Goal: Communication & Community: Answer question/provide support

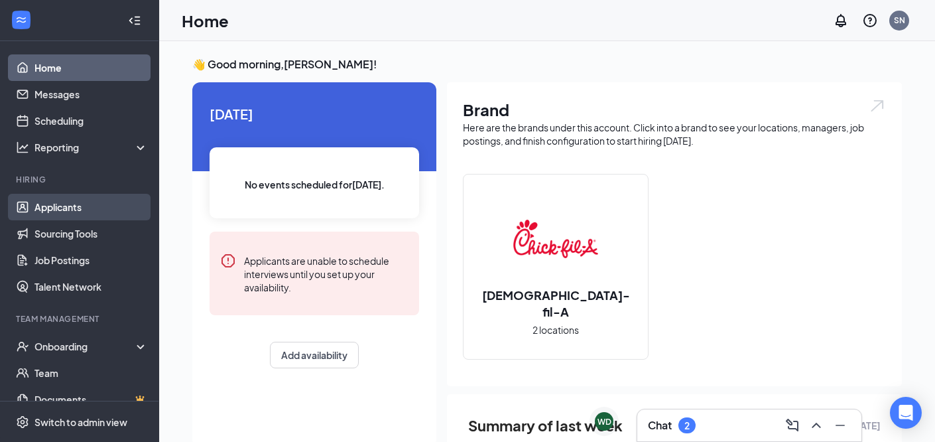
click at [54, 204] on link "Applicants" at bounding box center [90, 207] width 113 height 27
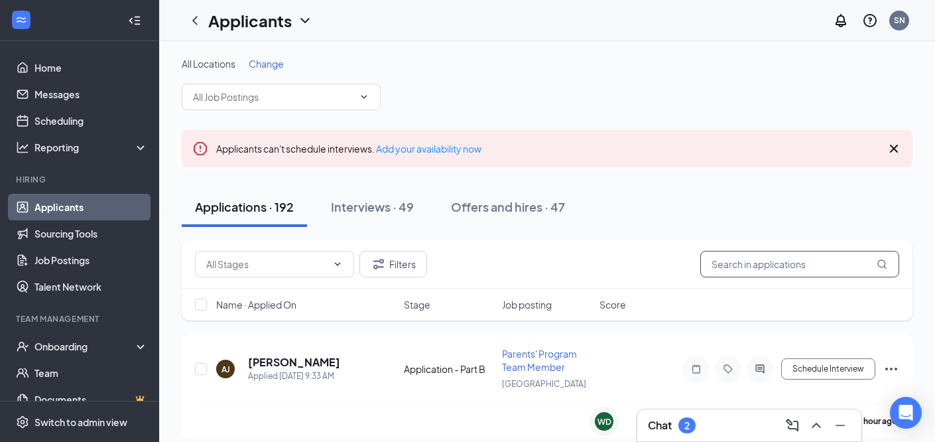
click at [827, 269] on input "text" at bounding box center [800, 264] width 199 height 27
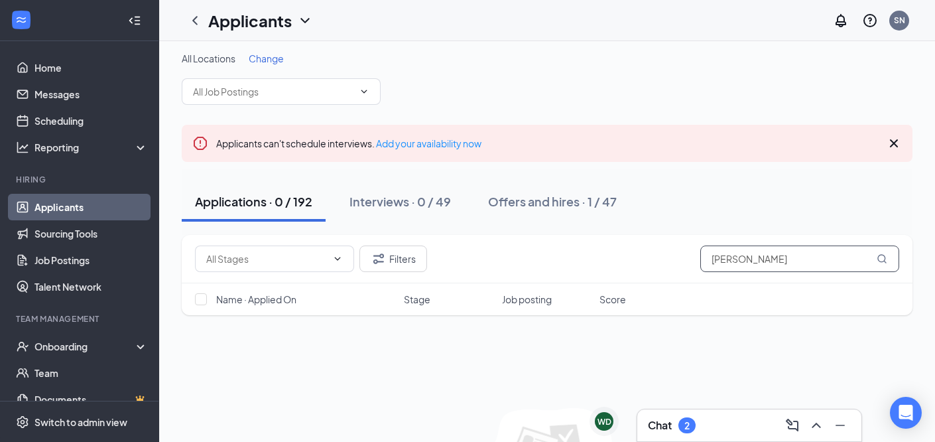
scroll to position [8, 0]
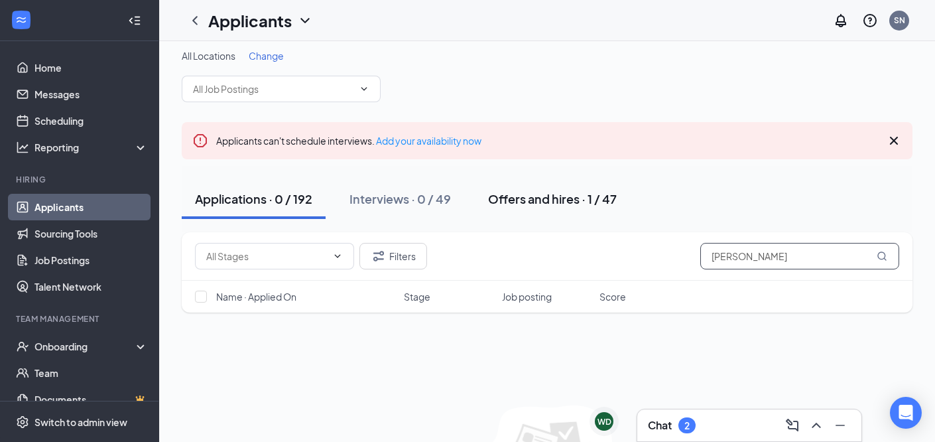
type input "[PERSON_NAME]"
click at [571, 204] on div "Offers and hires · 1 / 47" at bounding box center [552, 198] width 129 height 17
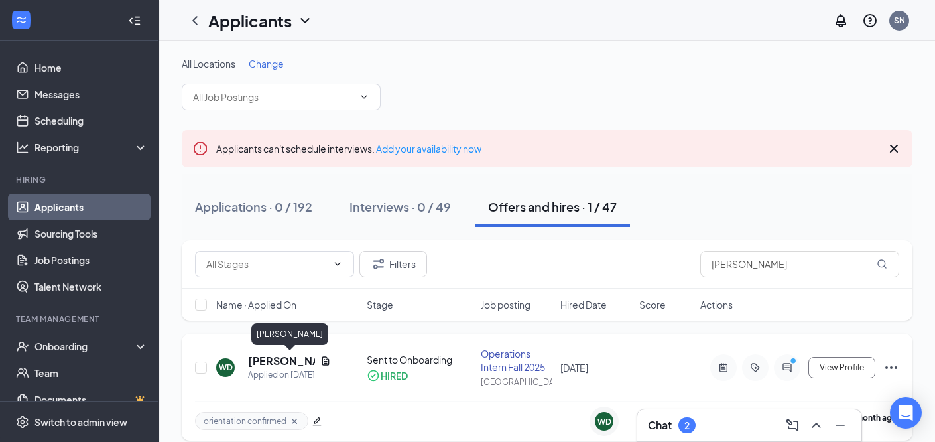
click at [287, 358] on h5 "[PERSON_NAME]" at bounding box center [281, 361] width 67 height 15
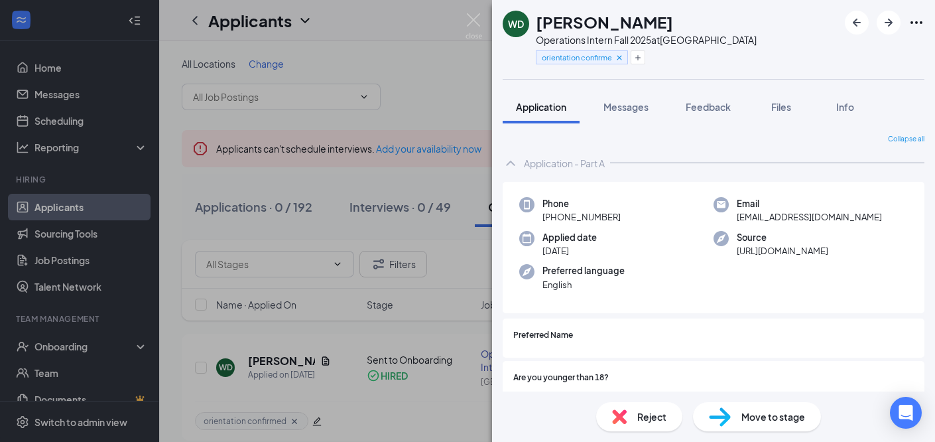
scroll to position [4, 0]
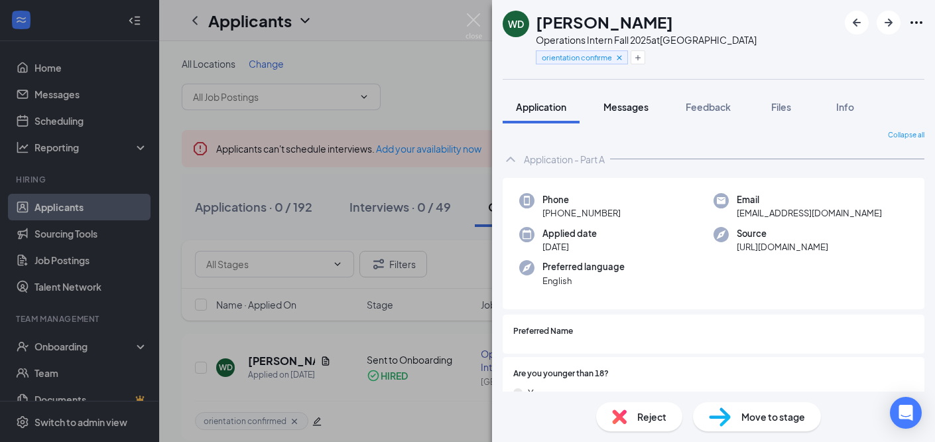
click at [634, 109] on span "Messages" at bounding box center [626, 107] width 45 height 12
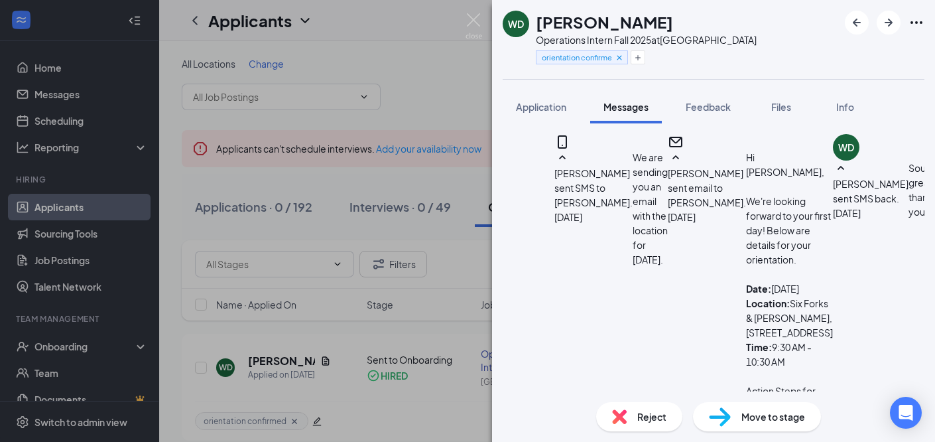
scroll to position [1329, 0]
drag, startPoint x: 707, startPoint y: 283, endPoint x: 674, endPoint y: 283, distance: 32.5
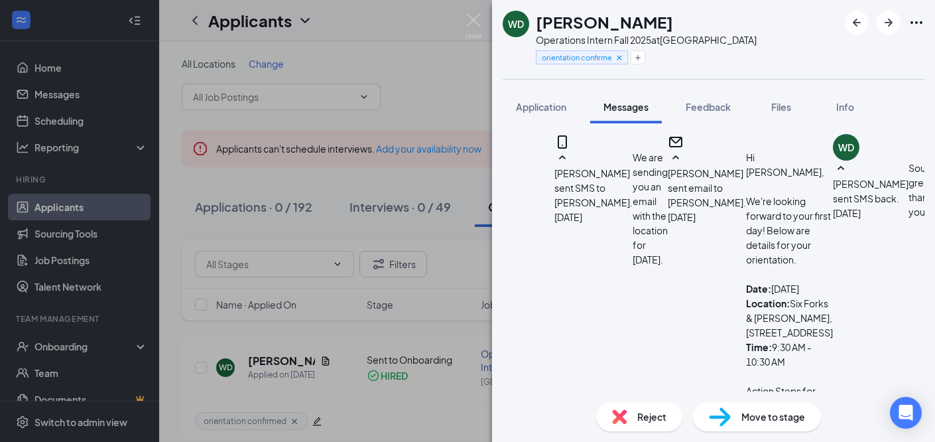
type textarea "Great! Can you go ahead and request off for those dates in Hot Schedules? I am …"
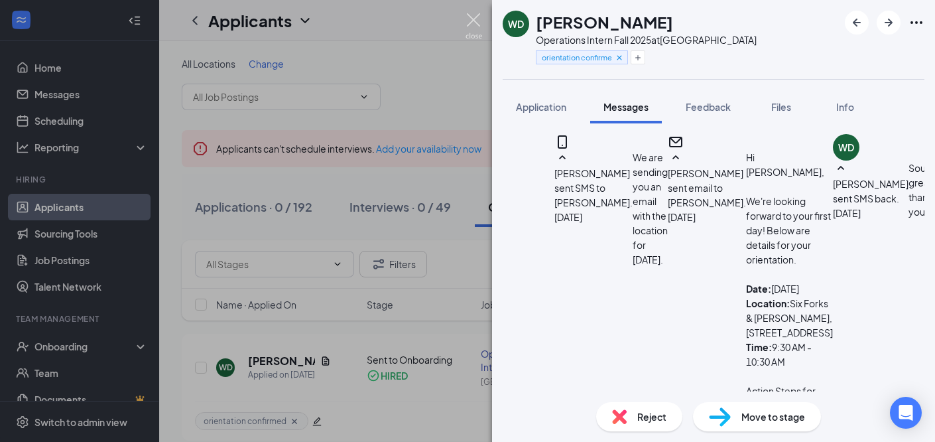
click at [473, 19] on img at bounding box center [474, 26] width 17 height 26
